Goal: Transaction & Acquisition: Subscribe to service/newsletter

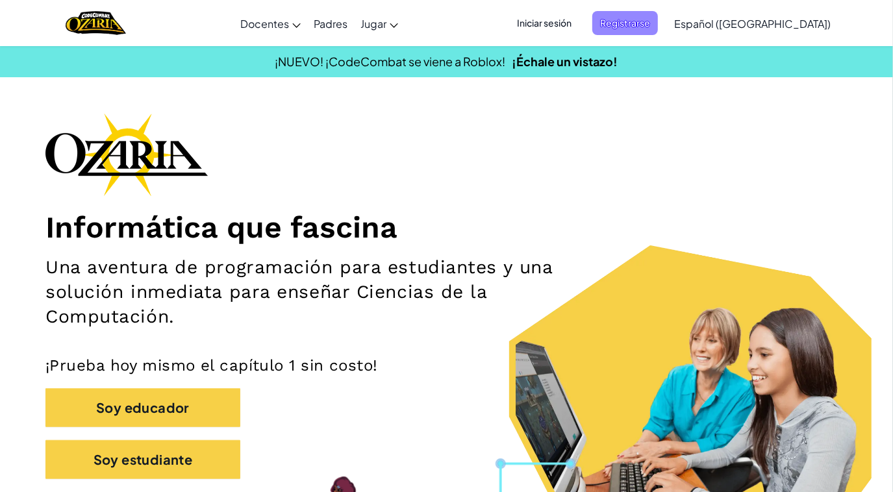
click at [635, 14] on span "Registrarse" at bounding box center [625, 23] width 66 height 24
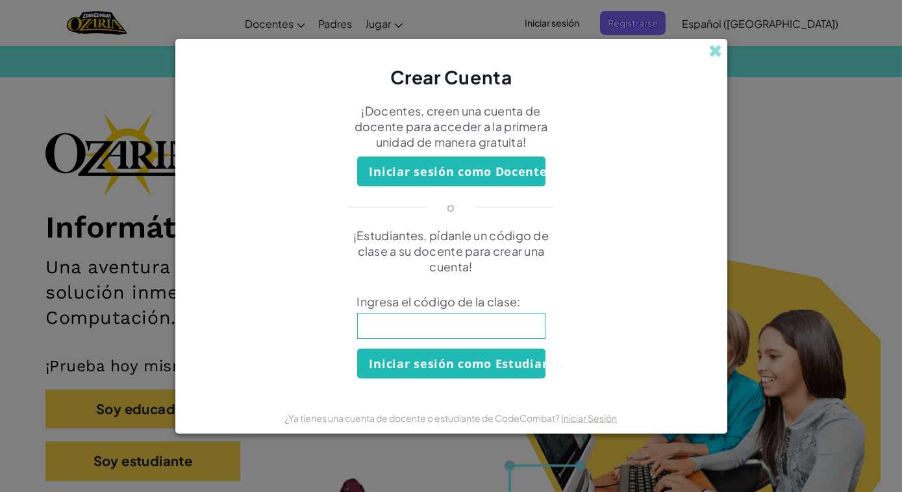
click at [702, 112] on div "¡Docentes, creen una cuenta de docente para acceder a la primera unidad de mane…" at bounding box center [452, 129] width 546 height 53
click at [824, 66] on div "Crear Cuenta ¡Docentes, creen una cuenta de docente para acceder a la primera u…" at bounding box center [451, 246] width 902 height 492
click at [711, 44] on span at bounding box center [716, 51] width 14 height 14
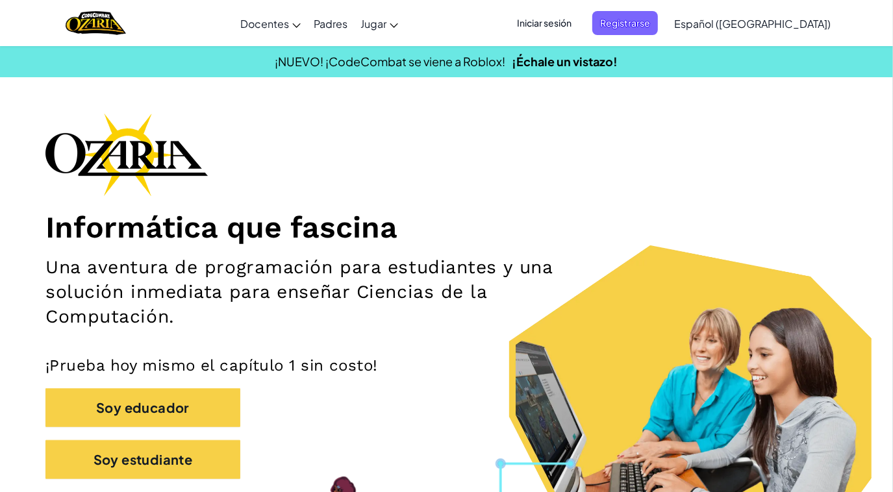
click at [580, 18] on span "Iniciar sesión" at bounding box center [544, 23] width 70 height 24
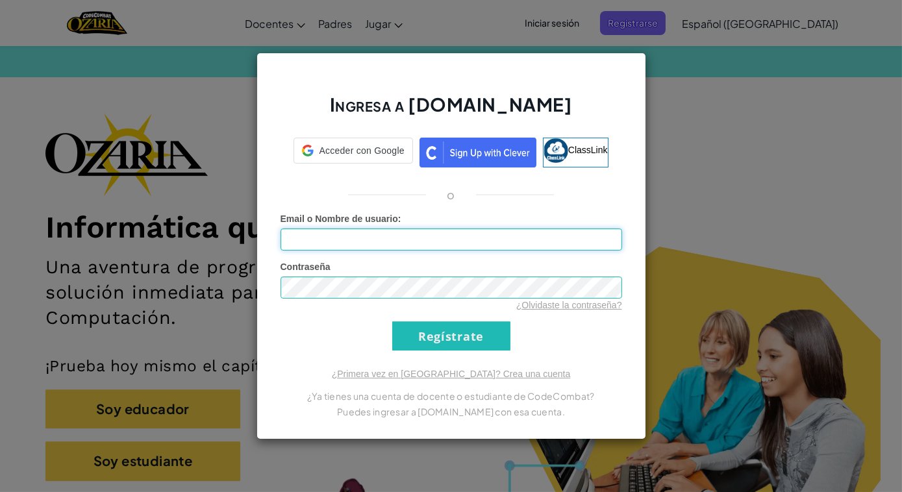
type input "ÁNGELHERNANDEZ709"
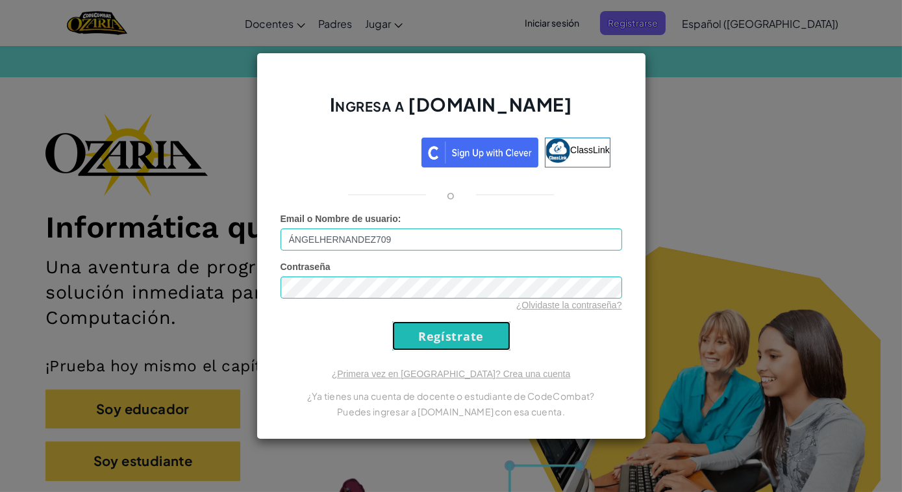
click at [470, 333] on input "Regístrate" at bounding box center [451, 336] width 118 height 29
